Goal: Book appointment/travel/reservation

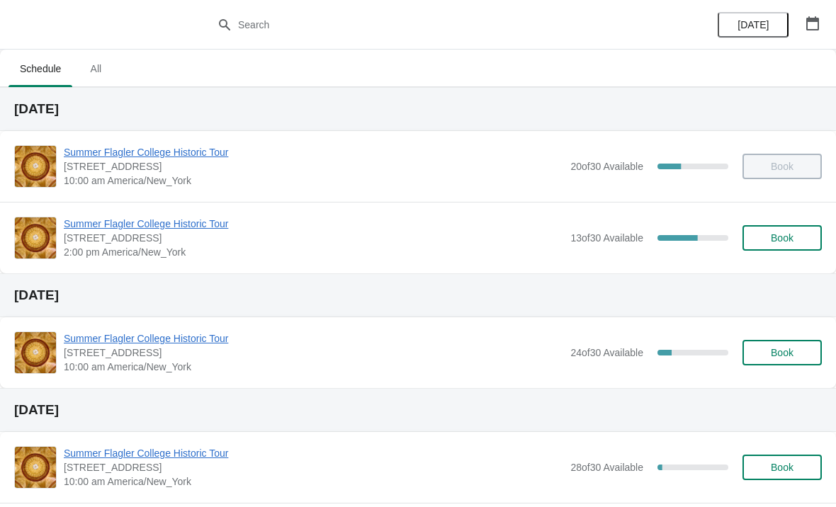
click at [106, 229] on span "Summer Flagler College Historic Tour" at bounding box center [313, 224] width 499 height 14
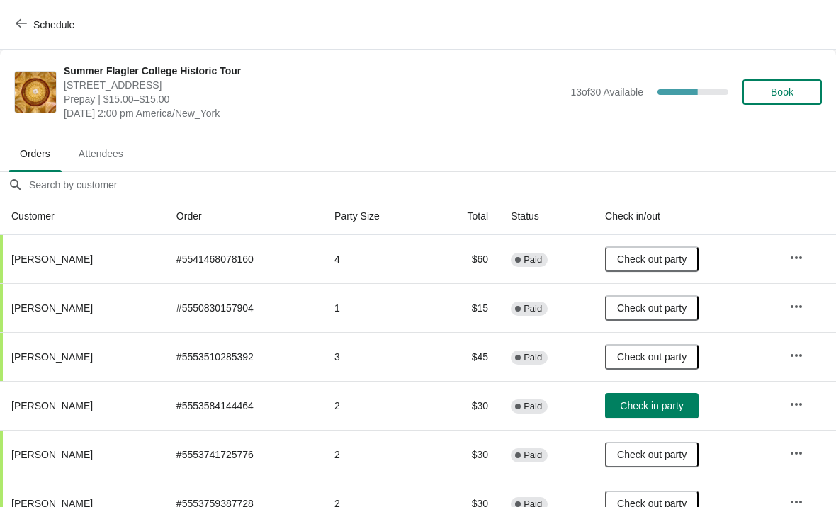
click at [40, 35] on button "Schedule" at bounding box center [46, 24] width 79 height 25
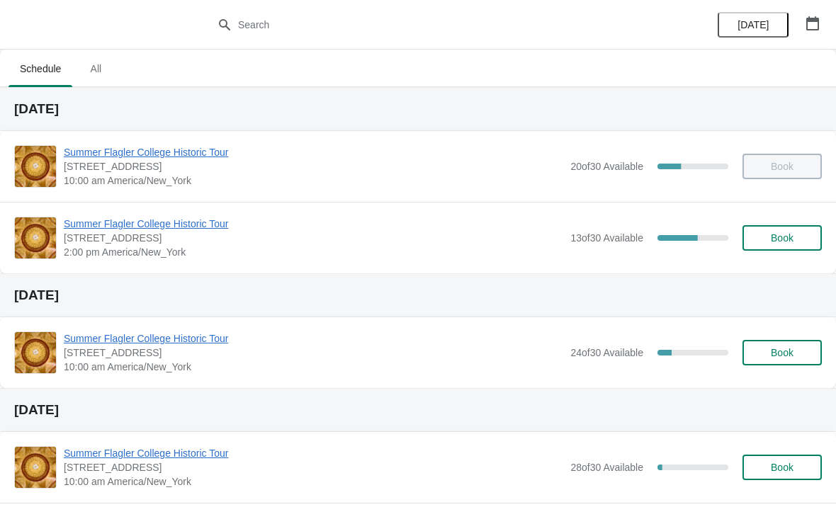
click at [164, 332] on span "Summer Flagler College Historic Tour" at bounding box center [313, 338] width 499 height 14
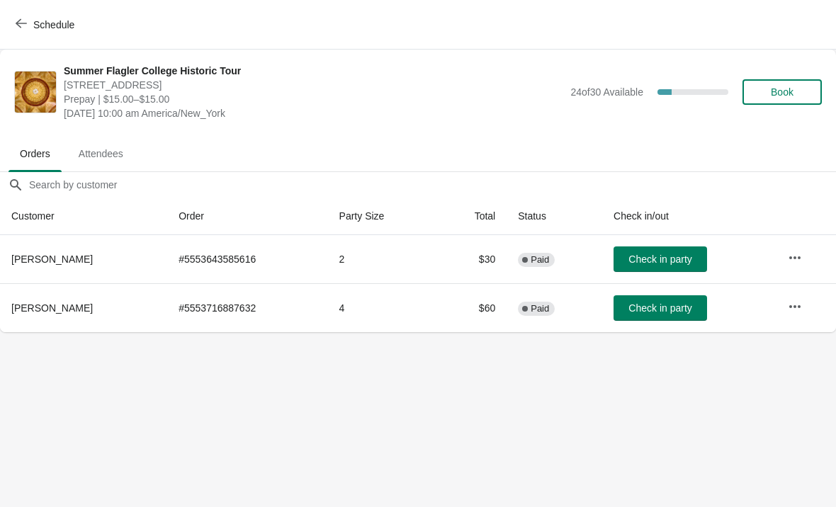
click at [33, 32] on button "Schedule" at bounding box center [46, 24] width 79 height 25
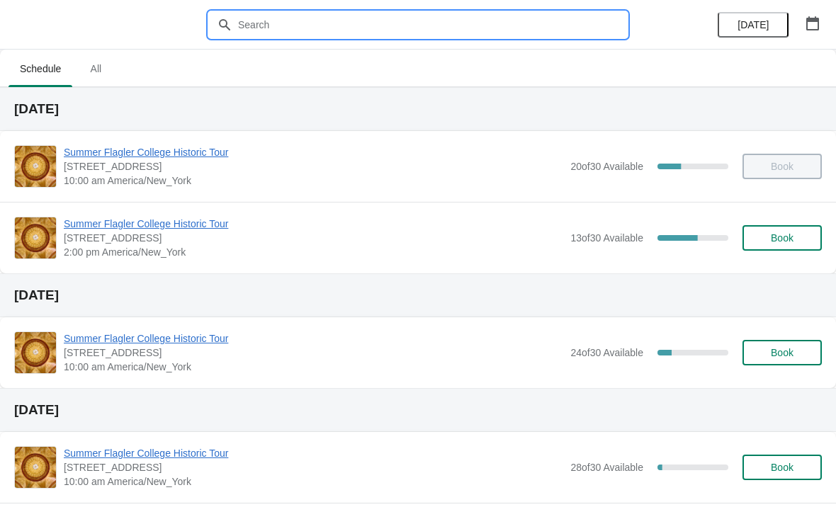
click at [450, 28] on input "text" at bounding box center [431, 24] width 389 height 25
type input "E"
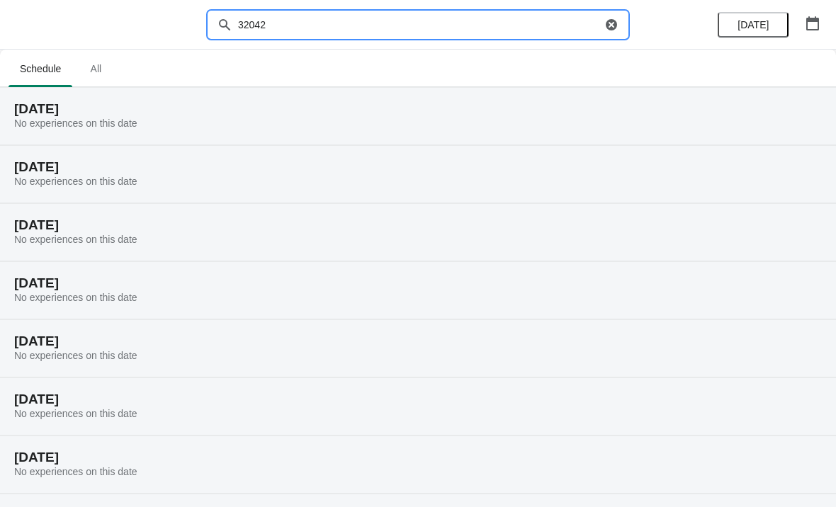
type input "320420"
click at [254, 25] on input "320420" at bounding box center [419, 24] width 364 height 25
click at [258, 22] on input "320420" at bounding box center [419, 24] width 364 height 25
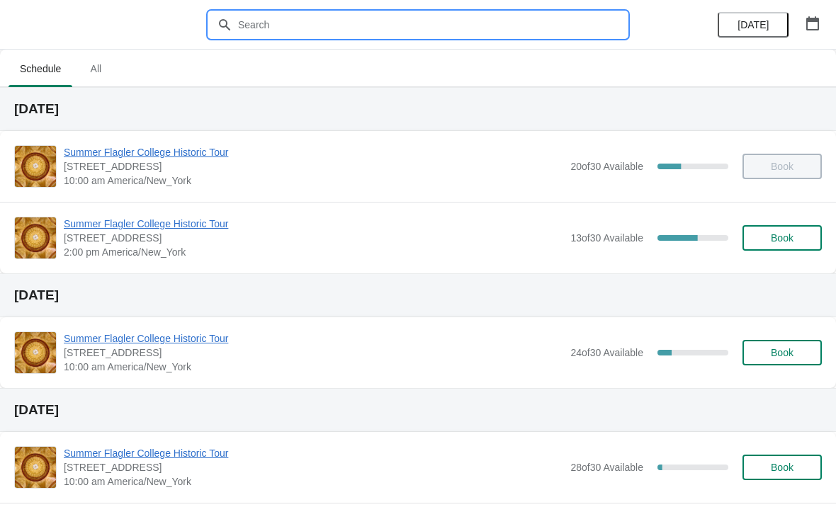
click at [395, 28] on input "text" at bounding box center [431, 24] width 389 height 25
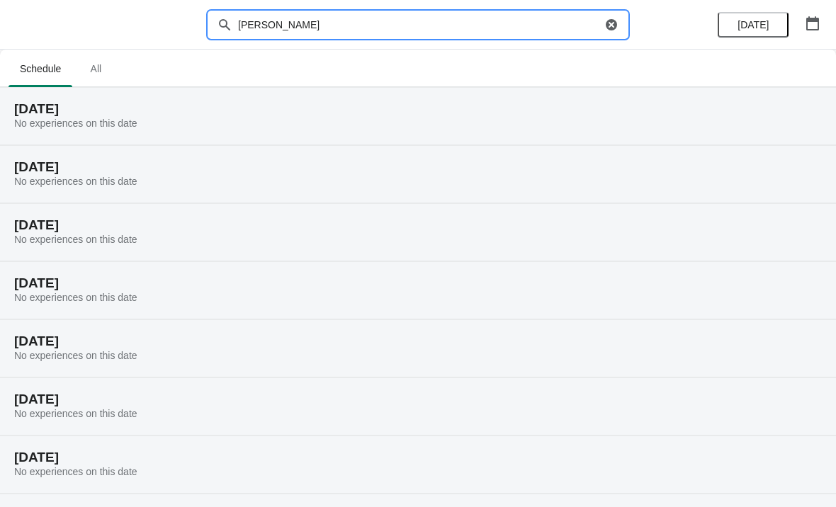
type input "[PERSON_NAME]"
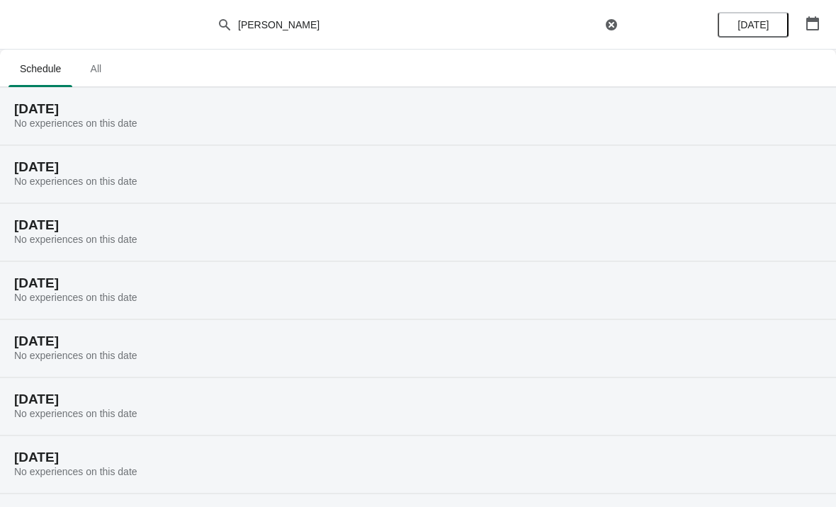
click at [606, 22] on icon "button" at bounding box center [610, 24] width 11 height 11
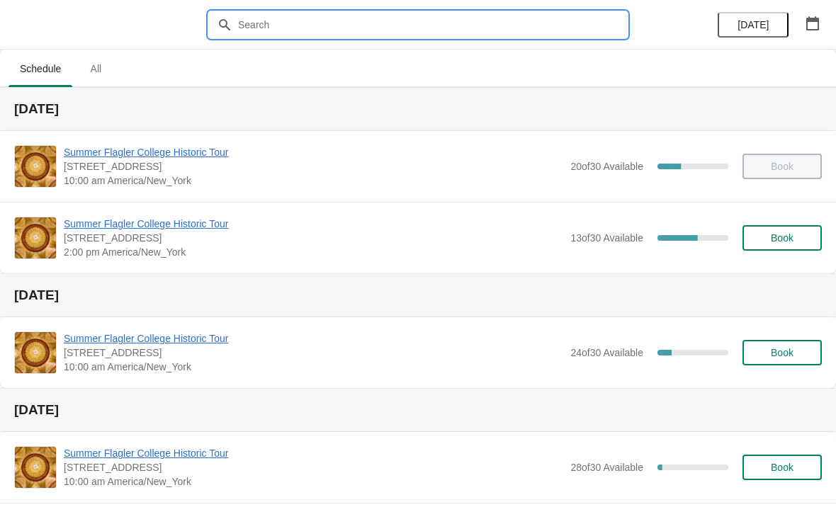
click at [290, 27] on input "text" at bounding box center [431, 24] width 389 height 25
paste input "320420"
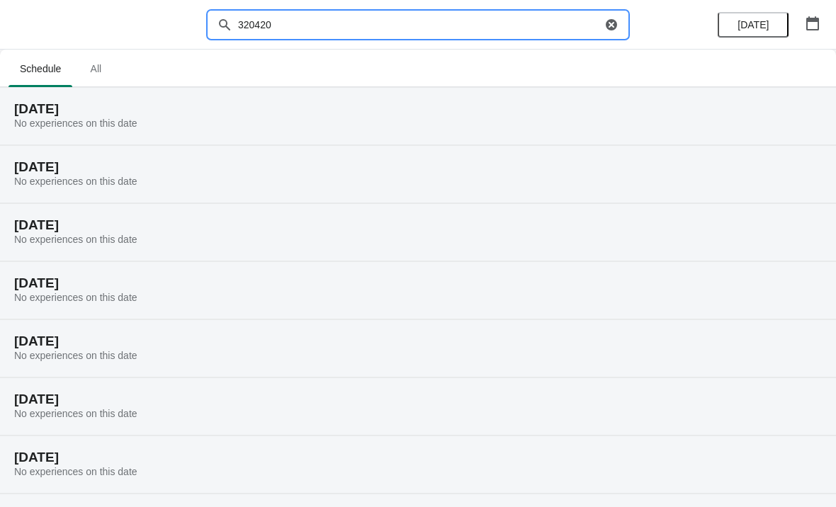
type input "320420"
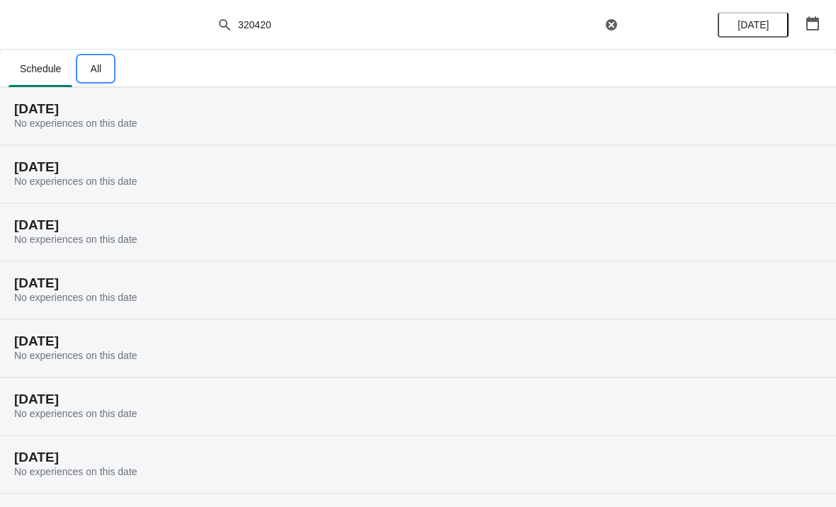
click at [91, 60] on span "All" at bounding box center [95, 68] width 35 height 25
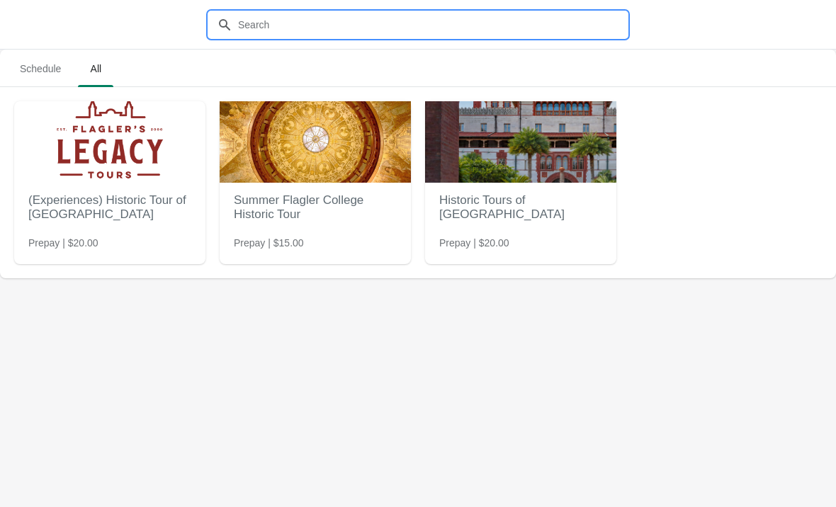
click at [477, 30] on input "text" at bounding box center [431, 24] width 389 height 25
click at [307, 19] on input "text" at bounding box center [431, 24] width 389 height 25
paste input "320420"
type input "320420"
